Goal: Task Accomplishment & Management: Manage account settings

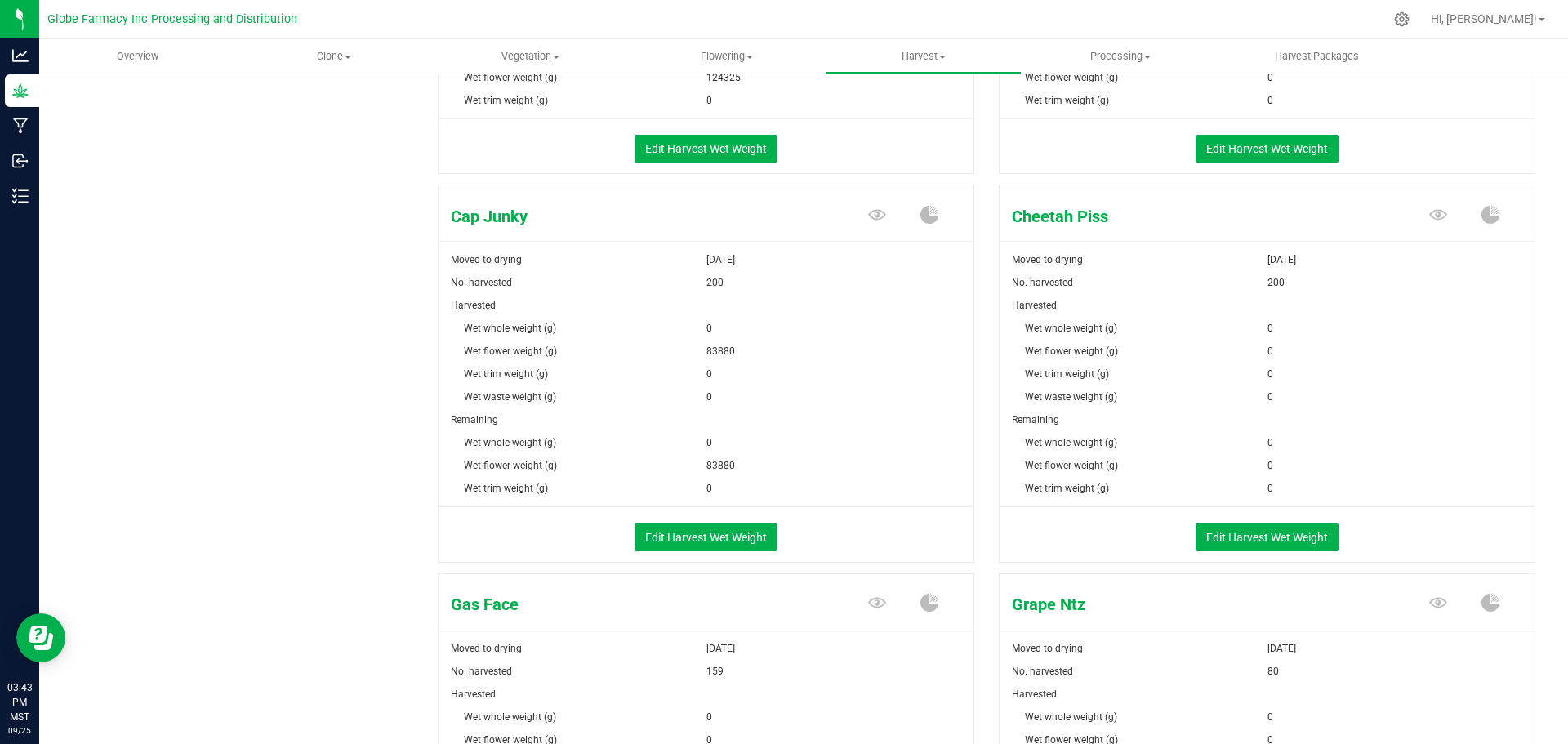
scroll to position [490, 0]
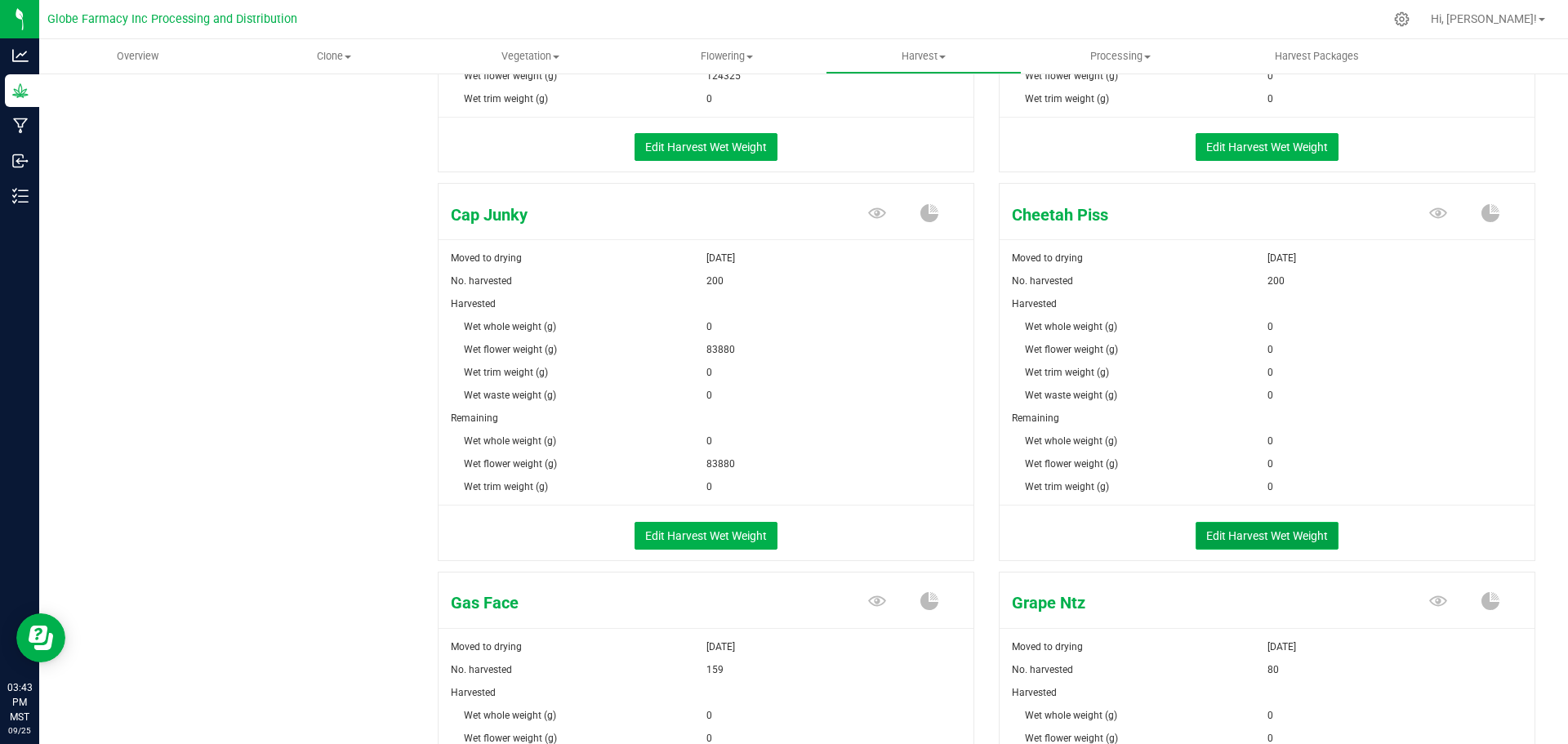
click at [1251, 528] on button "Edit Harvest Wet Weight" at bounding box center [1267, 536] width 143 height 28
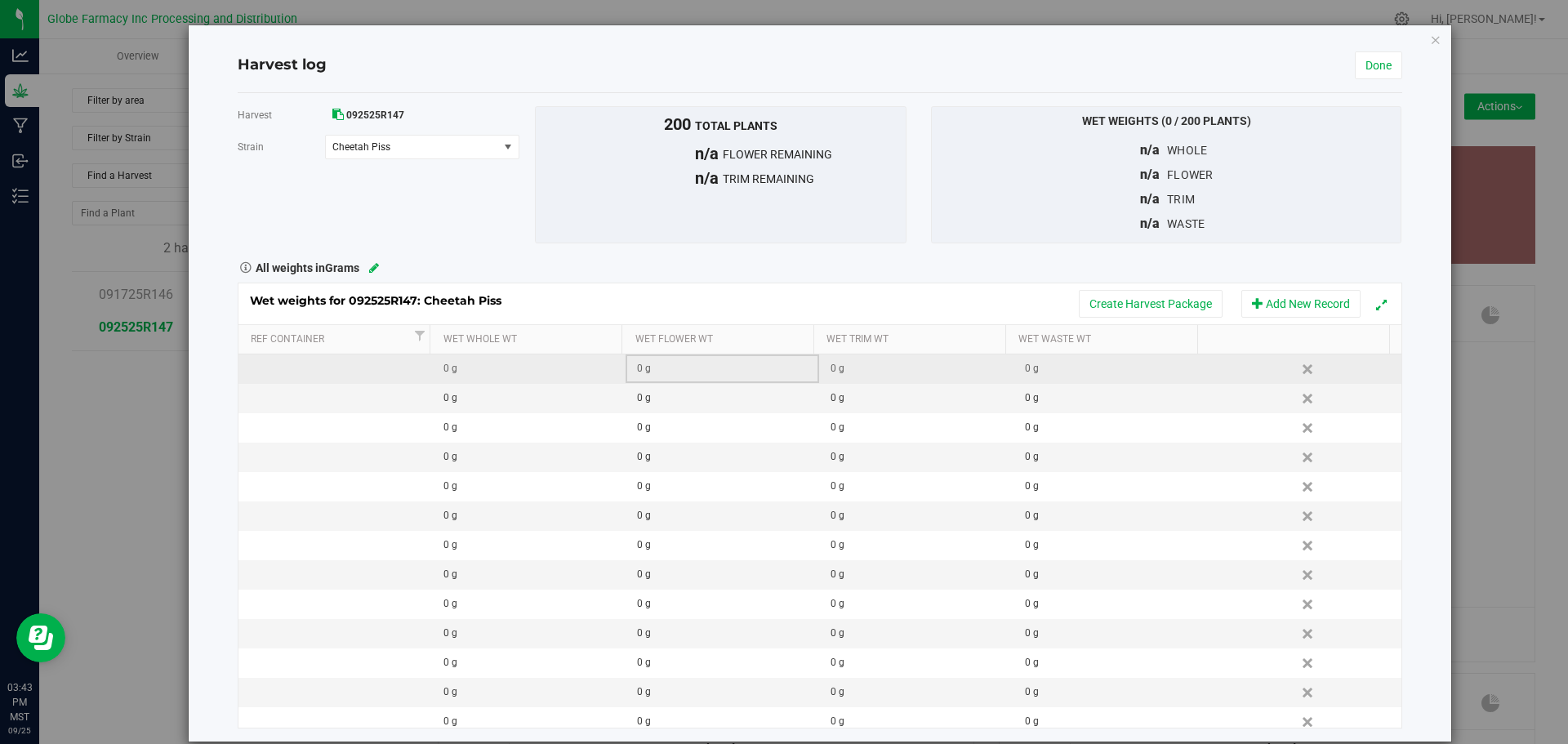
click at [709, 359] on td "0 g" at bounding box center [721, 369] width 194 height 30
type input "72360"
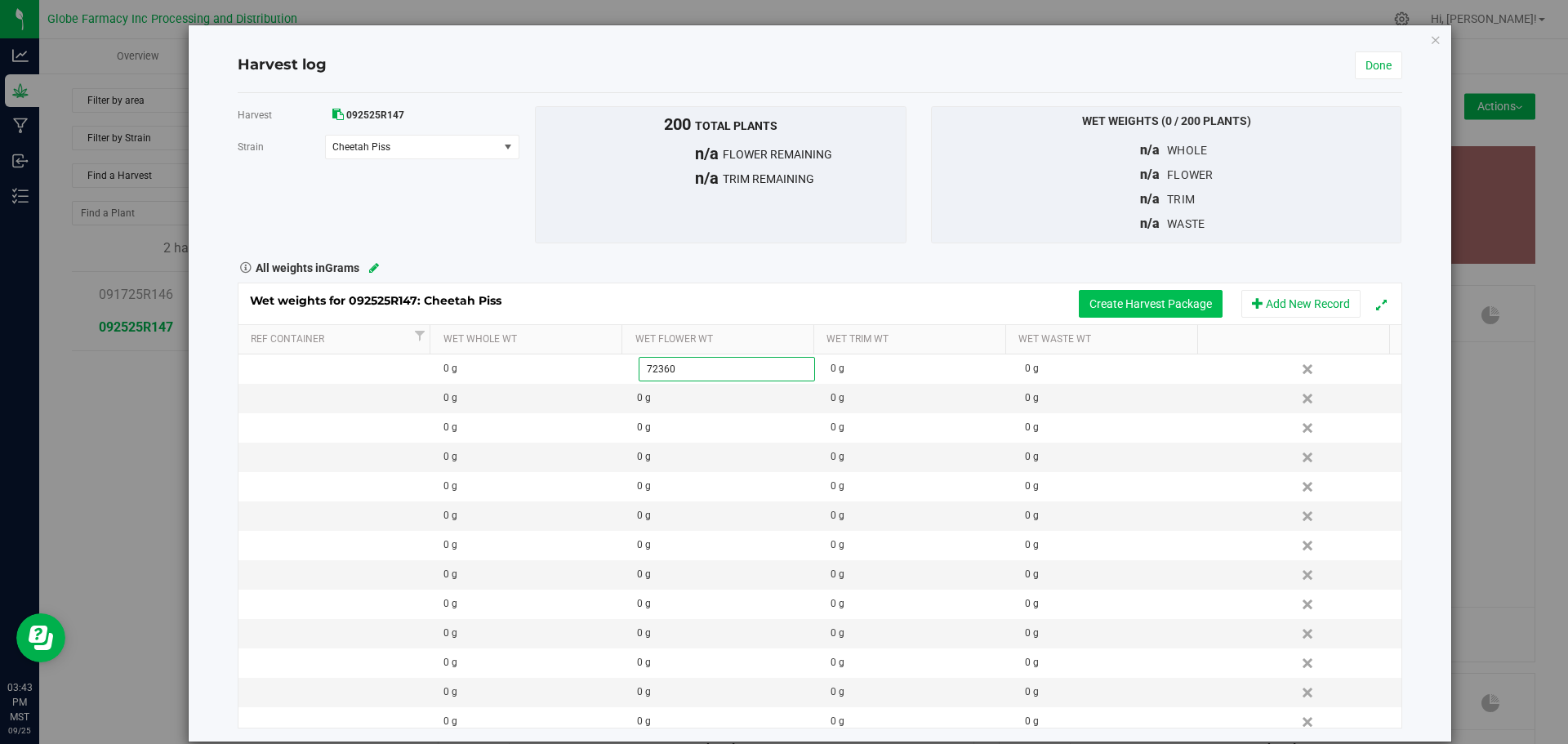
click at [1077, 298] on div "Wet weights for 092525R147: Cheetah Piss Create Harvest Package Add New Record …" at bounding box center [820, 504] width 1164 height 445
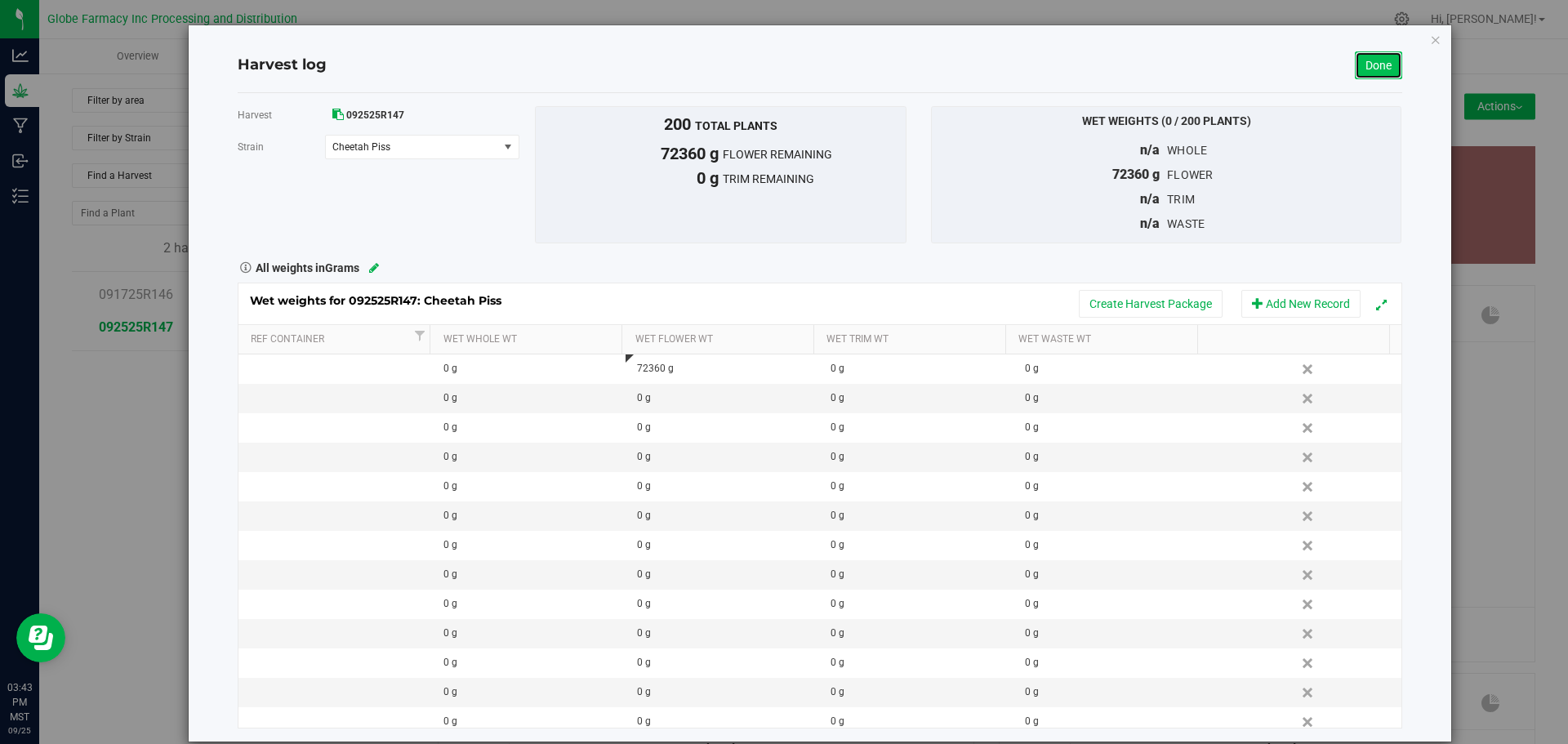
click at [1372, 61] on link "Done" at bounding box center [1378, 65] width 48 height 28
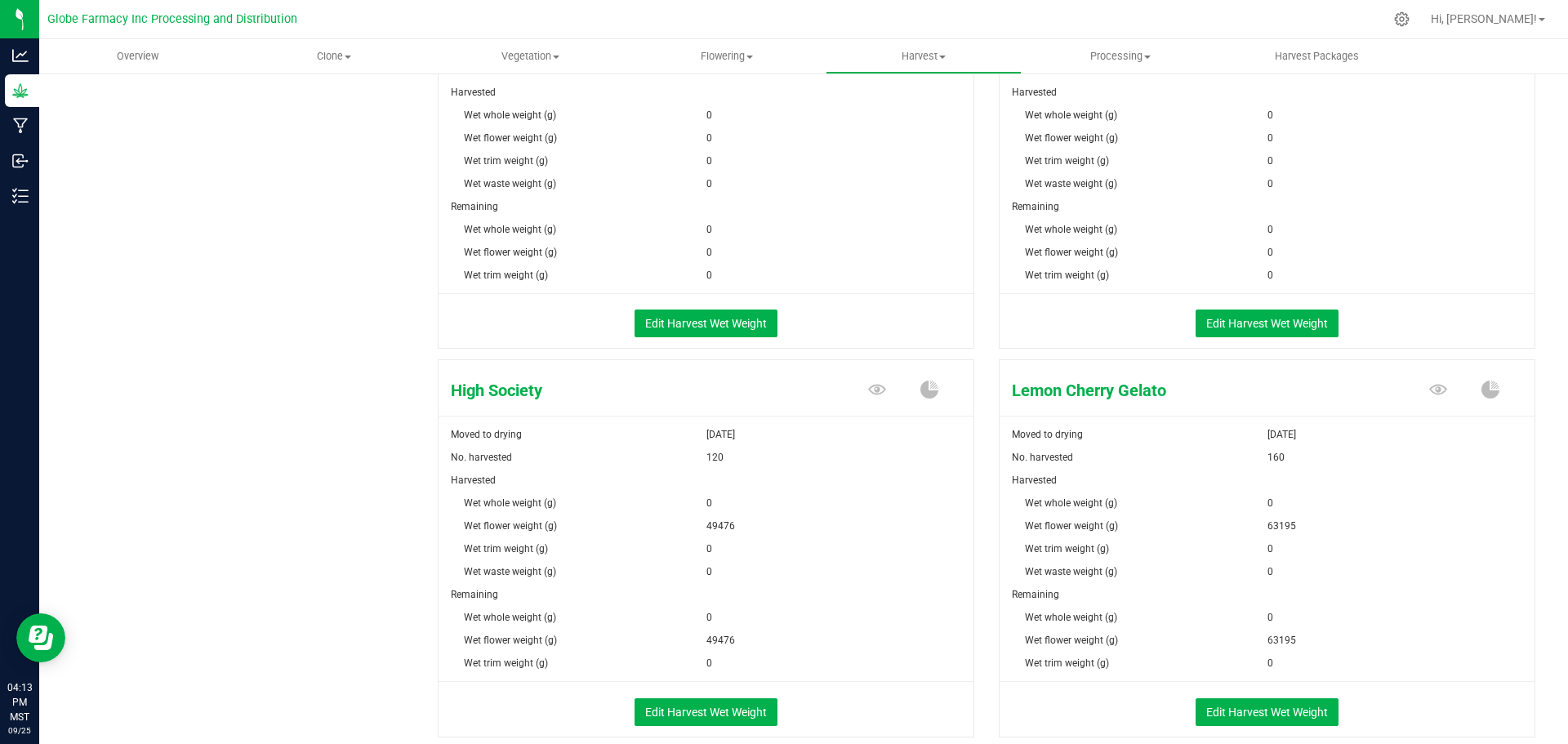
scroll to position [1062, 0]
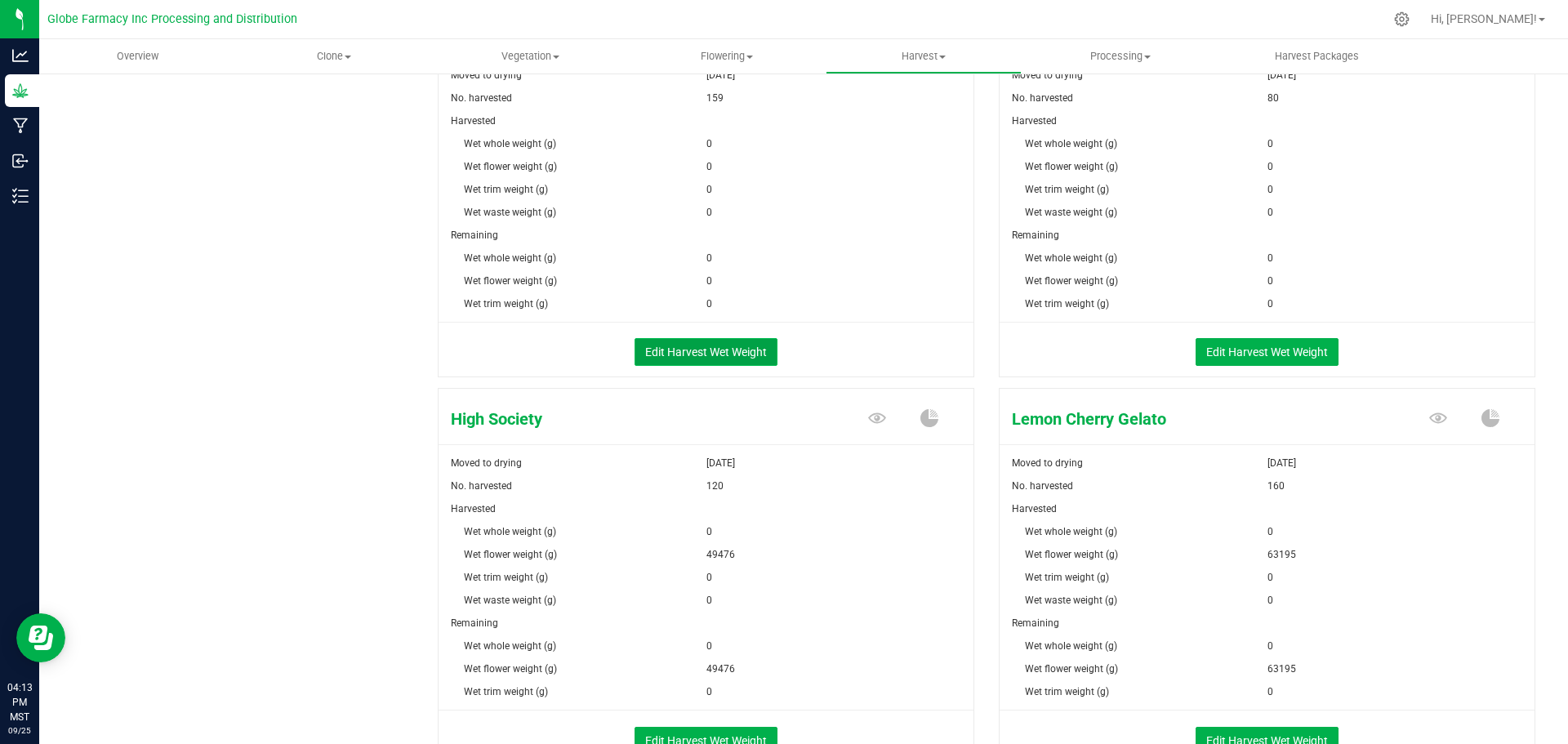
click at [635, 360] on button "Edit Harvest Wet Weight" at bounding box center [706, 352] width 143 height 28
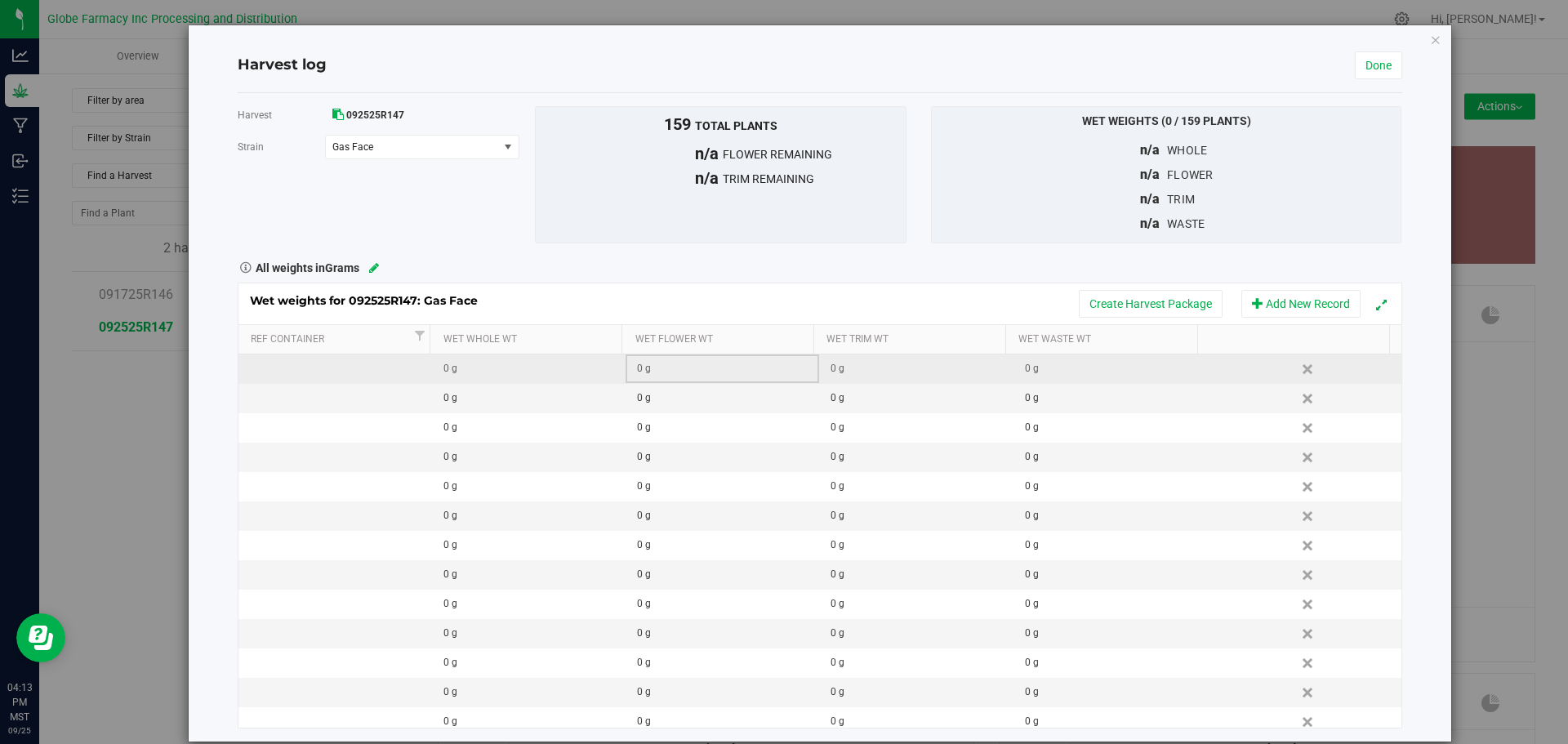
click at [674, 360] on td "0 g" at bounding box center [721, 369] width 194 height 30
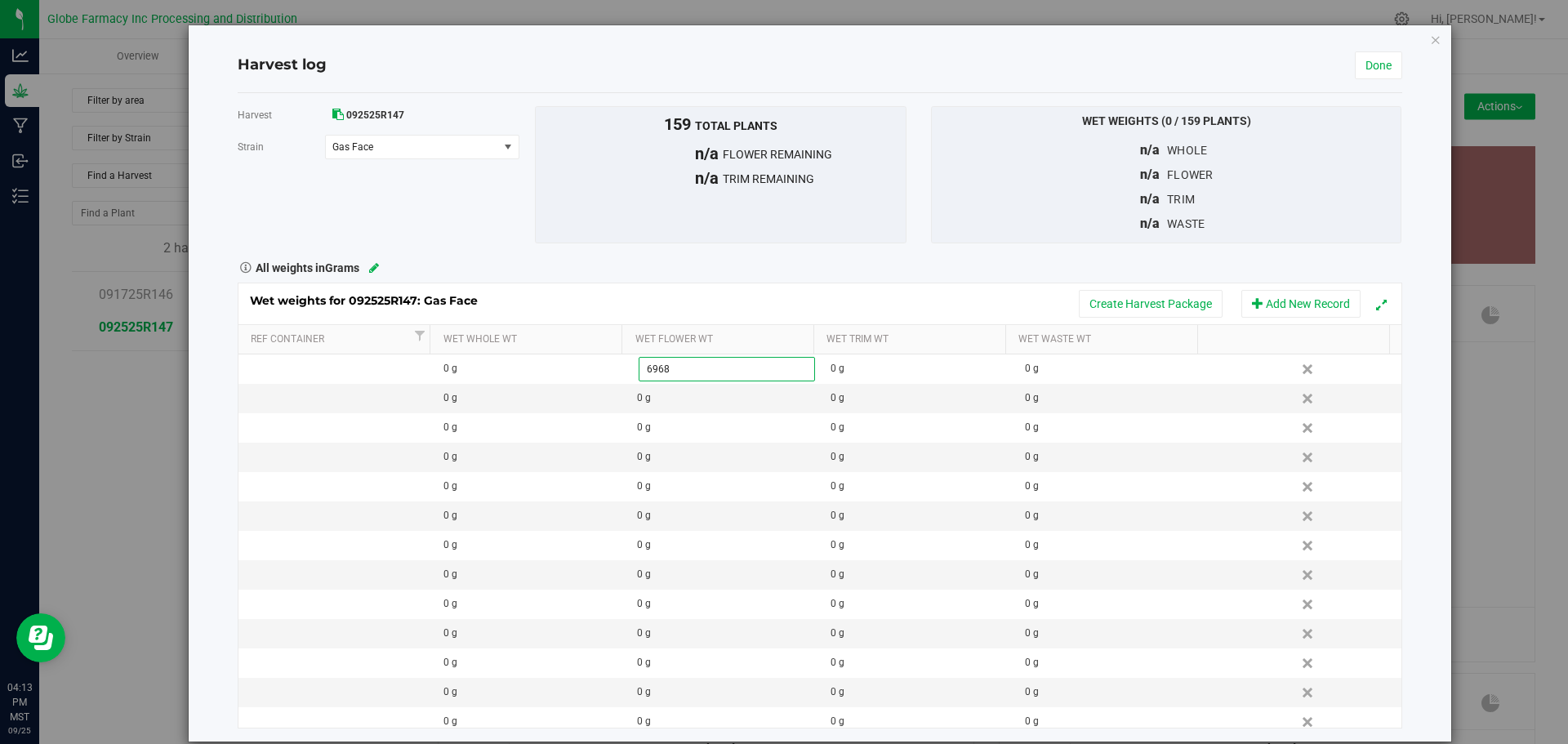
type input "69685"
click at [791, 267] on div "All weights in Grams" at bounding box center [820, 266] width 1189 height 21
click at [1362, 62] on link "Done" at bounding box center [1378, 65] width 48 height 28
